Goal: Use online tool/utility: Utilize a website feature to perform a specific function

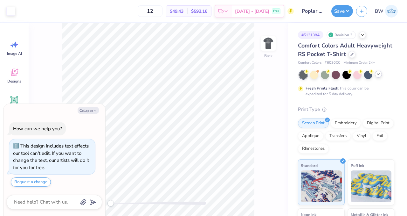
click at [376, 77] on icon at bounding box center [378, 74] width 5 height 5
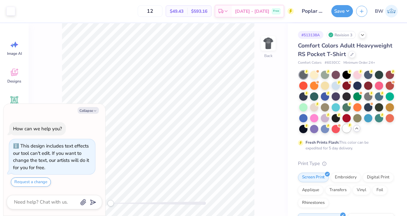
click at [342, 132] on div at bounding box center [346, 128] width 8 height 8
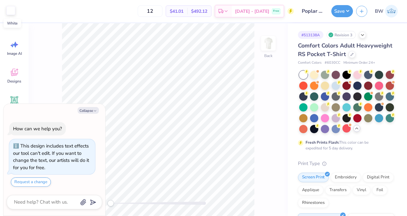
click at [11, 13] on div at bounding box center [10, 10] width 9 height 9
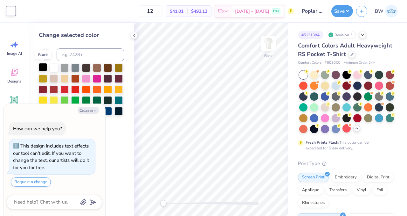
click at [42, 69] on div at bounding box center [43, 67] width 8 height 8
click at [88, 111] on button "Collapse" at bounding box center [88, 110] width 21 height 7
type textarea "x"
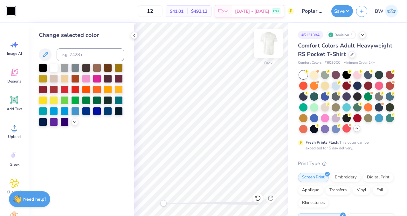
click at [273, 48] on img at bounding box center [268, 43] width 25 height 25
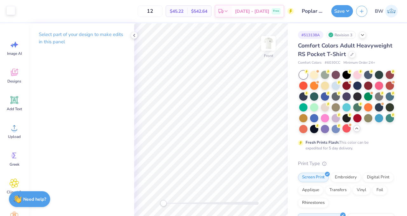
click at [11, 10] on div at bounding box center [10, 10] width 9 height 9
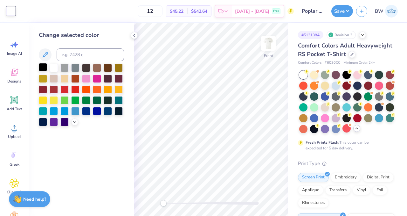
click at [42, 65] on div at bounding box center [43, 67] width 8 height 8
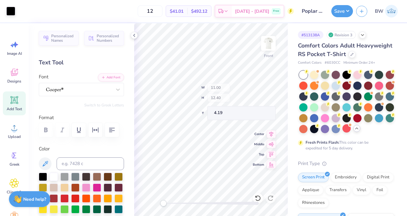
type input "4.19"
type input "11.00"
type input "10.70"
type input "5.90"
click at [69, 98] on div "Personalized Names Personalized Numbers Text Tool Add Font Font Switch to Greek…" at bounding box center [82, 119] width 106 height 192
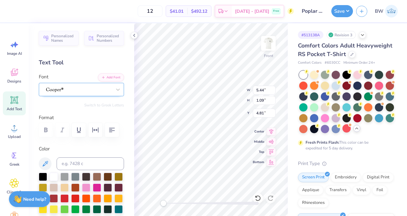
click at [64, 89] on div at bounding box center [78, 89] width 67 height 10
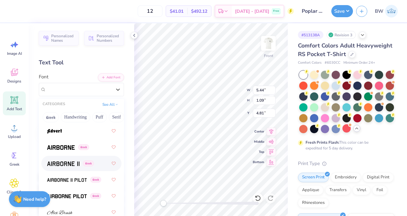
scroll to position [128, 0]
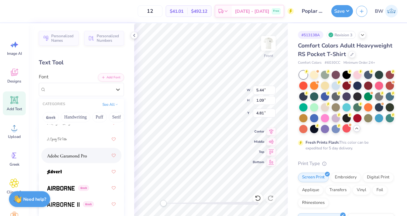
click at [78, 156] on img at bounding box center [67, 155] width 40 height 4
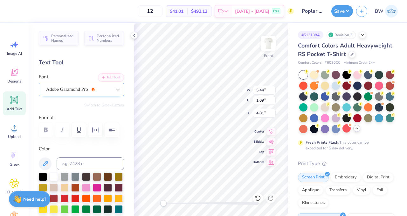
click at [77, 91] on div "Adobe Garamond Pro" at bounding box center [78, 89] width 67 height 10
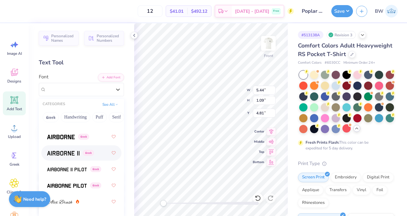
scroll to position [171, 0]
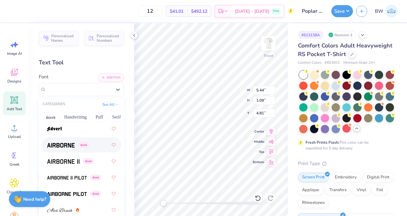
click at [63, 146] on img at bounding box center [61, 145] width 28 height 4
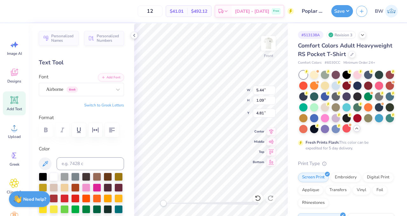
scroll to position [5, 0]
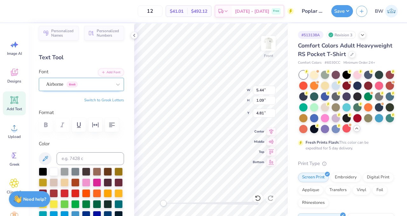
click at [78, 86] on div "Airborne Greek" at bounding box center [78, 84] width 67 height 10
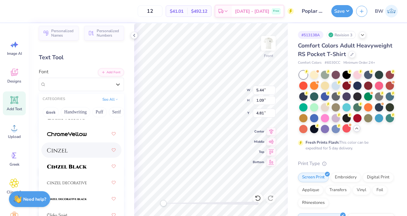
scroll to position [1122, 0]
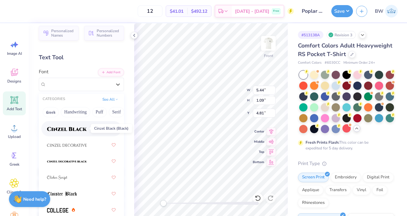
click at [72, 131] on img at bounding box center [67, 129] width 40 height 4
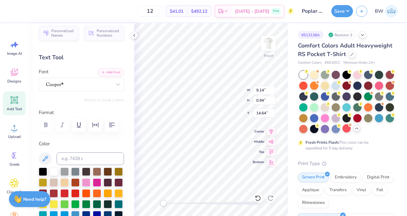
type input "9.14"
type input "0.94"
type input "14.64"
type input "0.33"
type input "0.50"
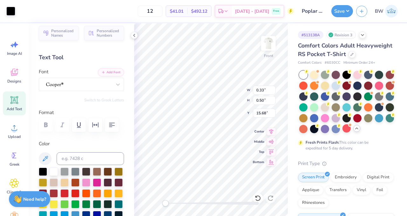
type input "15.68"
type input "0.37"
type input "0.48"
type input "12.80"
click at [79, 84] on div at bounding box center [78, 84] width 67 height 10
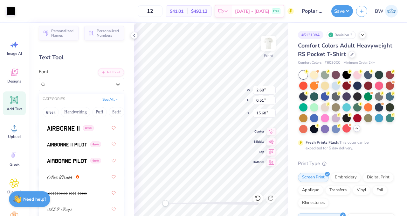
scroll to position [202, 0]
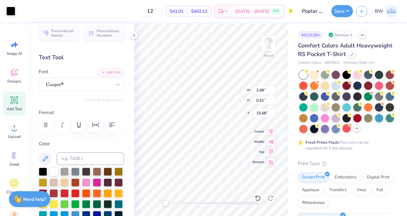
type input "16.05"
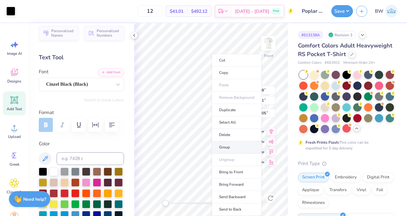
click at [237, 145] on li "Group" at bounding box center [237, 147] width 50 height 12
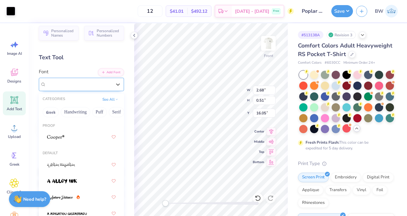
click at [66, 84] on div "Cinzel Black (Black)" at bounding box center [78, 84] width 67 height 10
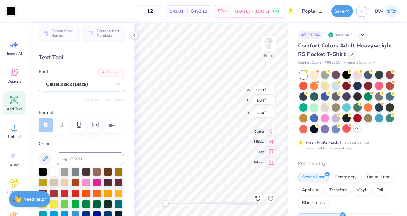
type input "9.93"
type input "1.04"
type input "5.34"
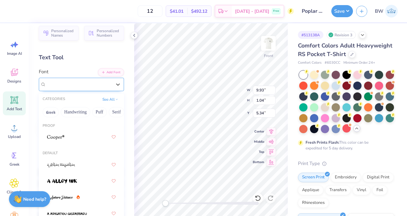
click at [91, 78] on div "Cinzel Black (Black)" at bounding box center [81, 84] width 85 height 13
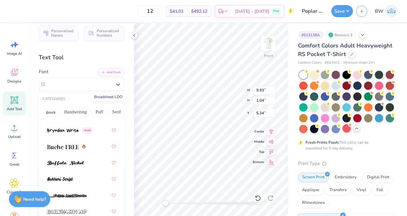
scroll to position [826, 0]
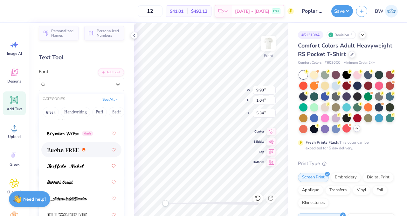
click at [61, 144] on div at bounding box center [81, 149] width 69 height 11
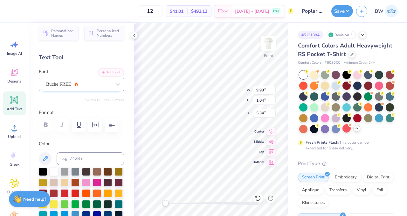
click at [88, 84] on div "Buche FREE" at bounding box center [78, 84] width 67 height 10
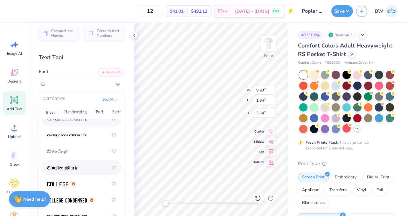
scroll to position [1161, 0]
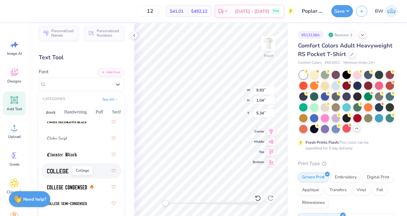
click at [65, 172] on img at bounding box center [57, 170] width 21 height 4
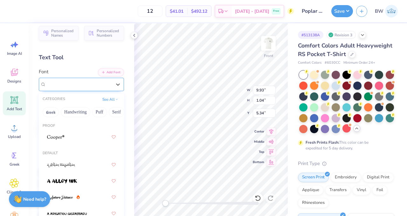
click at [78, 89] on div "College" at bounding box center [81, 84] width 85 height 13
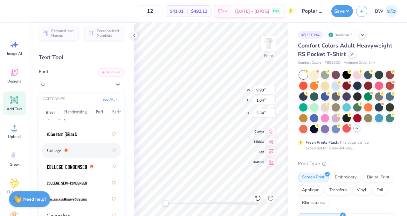
scroll to position [1185, 0]
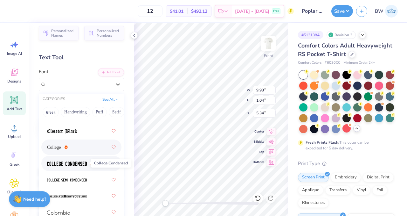
click at [72, 162] on img at bounding box center [67, 163] width 40 height 4
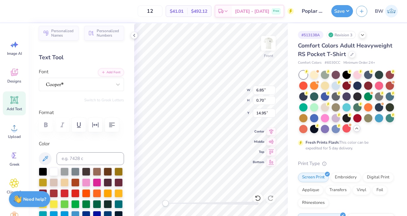
type input "6.32"
type input "0.99"
type input "5.36"
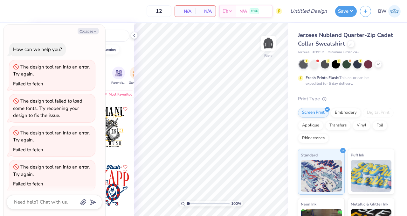
scroll to position [4, 0]
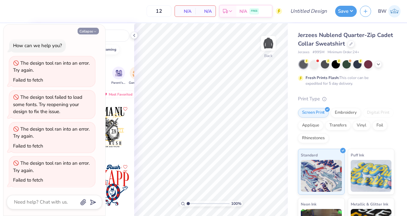
click at [90, 32] on button "Collapse" at bounding box center [88, 31] width 21 height 7
type textarea "x"
